Goal: Task Accomplishment & Management: Use online tool/utility

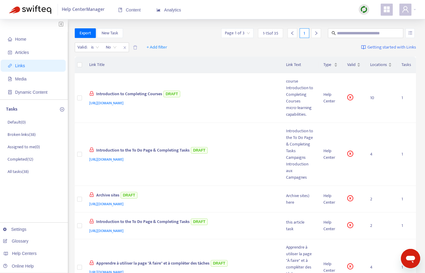
click at [364, 11] on img at bounding box center [364, 10] width 8 height 8
click at [367, 23] on link "Quick Sync" at bounding box center [376, 21] width 26 height 7
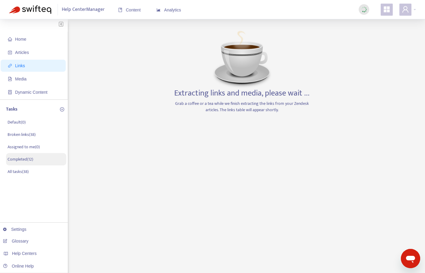
click at [24, 158] on p "Completed ( 12 )" at bounding box center [21, 159] width 26 height 6
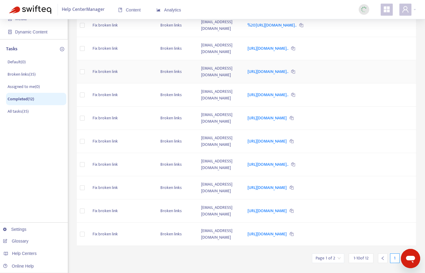
scroll to position [108, 0]
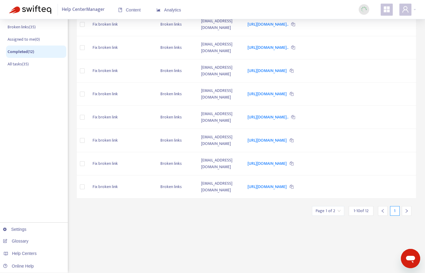
click at [406, 210] on icon "right" at bounding box center [407, 211] width 2 height 4
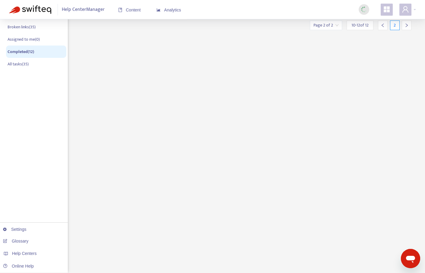
scroll to position [0, 0]
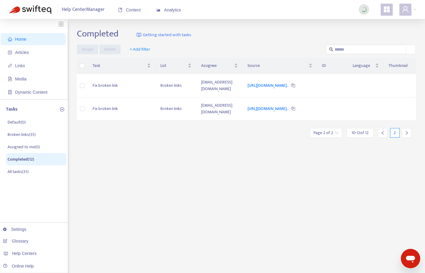
click at [382, 135] on icon "left" at bounding box center [383, 133] width 4 height 4
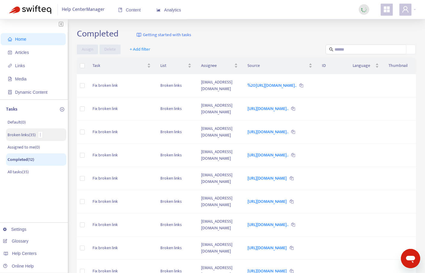
click at [26, 135] on p "Broken links ( 35 )" at bounding box center [22, 135] width 28 height 6
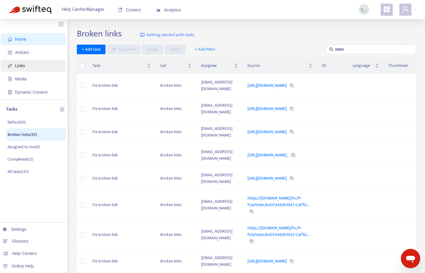
click at [26, 64] on span "Links" at bounding box center [34, 66] width 53 height 12
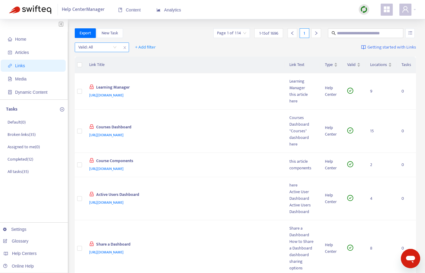
click at [118, 48] on div "Valid: All" at bounding box center [97, 47] width 45 height 9
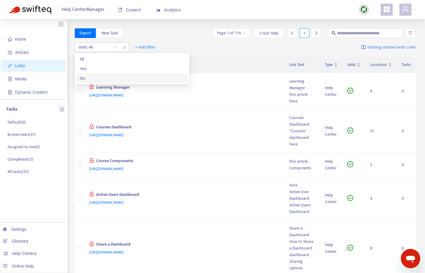
click at [102, 75] on div "No" at bounding box center [132, 78] width 105 height 7
